Goal: Navigation & Orientation: Find specific page/section

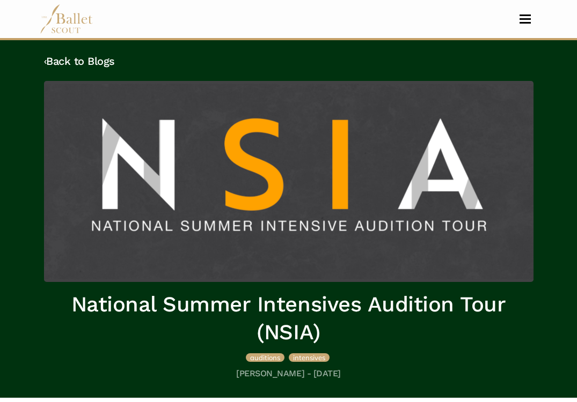
click at [62, 18] on img at bounding box center [67, 19] width 54 height 30
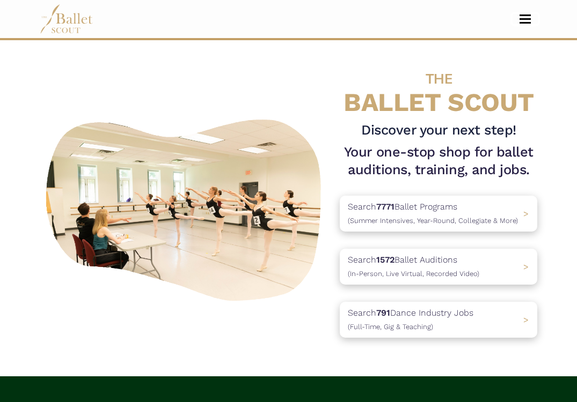
click at [526, 14] on button "Toggle navigation" at bounding box center [524, 19] width 25 height 10
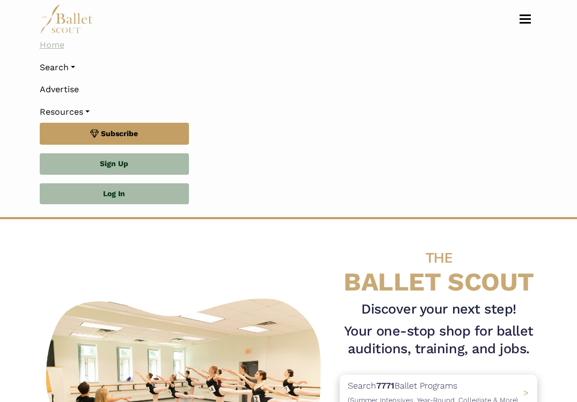
click at [54, 43] on link "Home" at bounding box center [289, 45] width 498 height 23
